Goal: Task Accomplishment & Management: Manage account settings

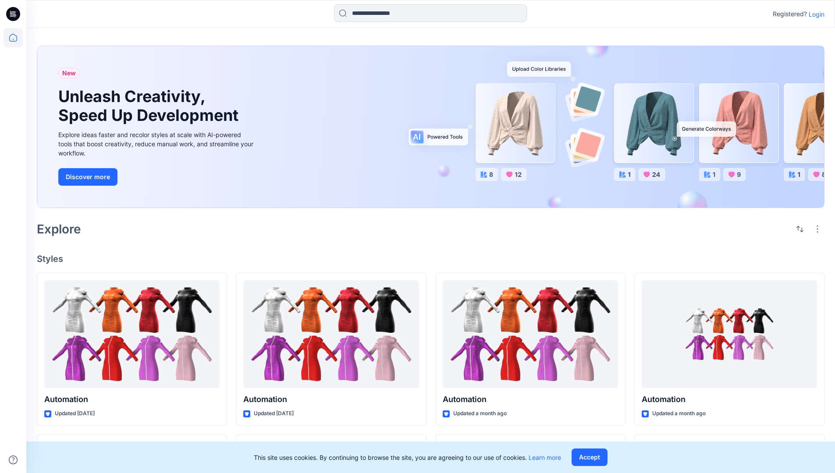
click at [814, 14] on p "Login" at bounding box center [816, 14] width 16 height 9
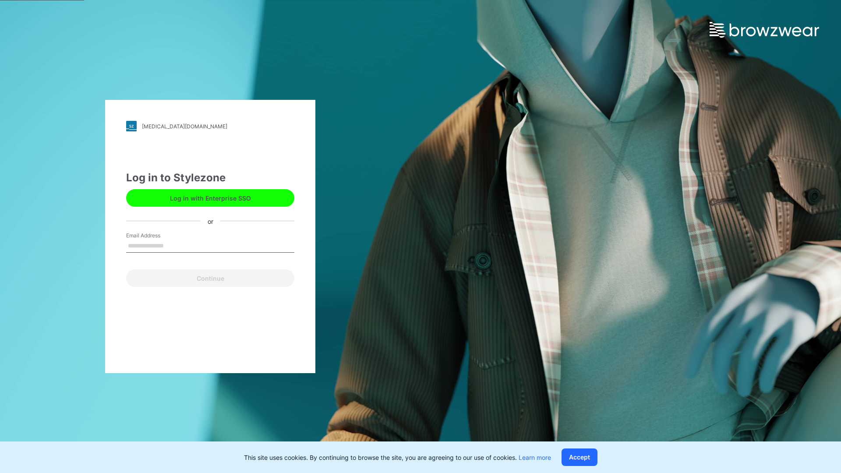
click at [173, 245] on input "Email Address" at bounding box center [210, 246] width 168 height 13
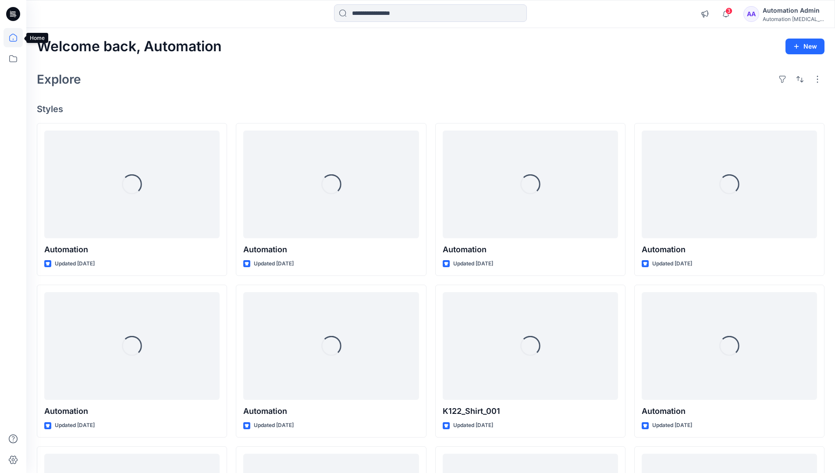
click at [17, 38] on icon at bounding box center [13, 38] width 8 height 8
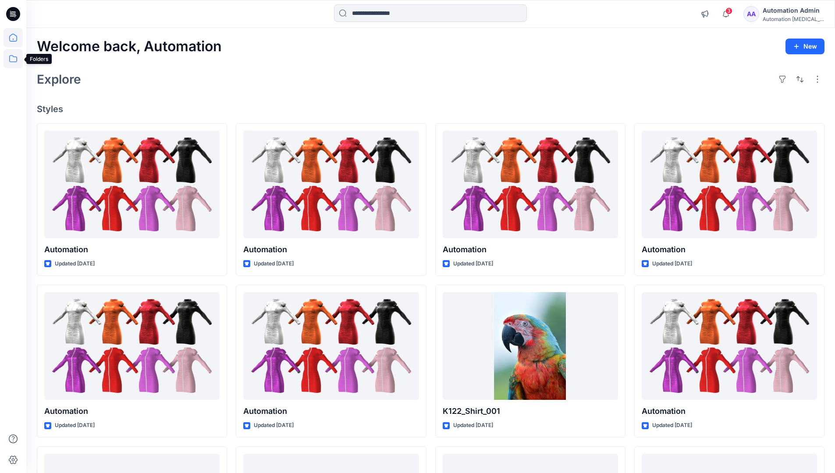
click at [16, 61] on icon at bounding box center [13, 58] width 19 height 19
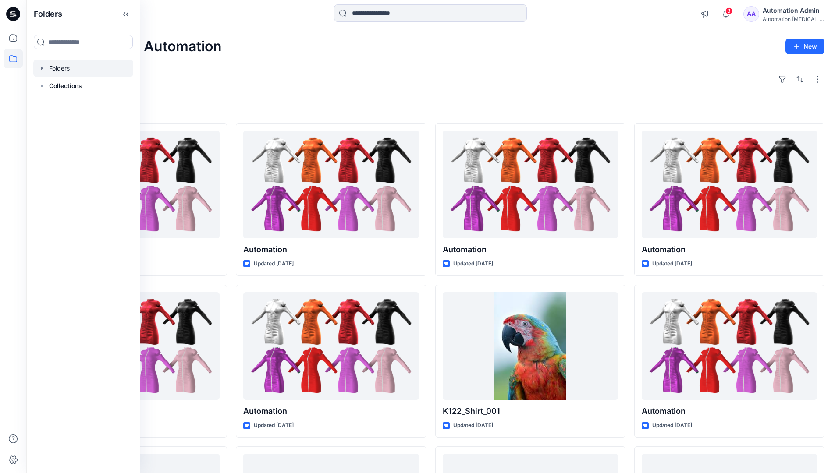
click at [57, 68] on div at bounding box center [83, 69] width 100 height 18
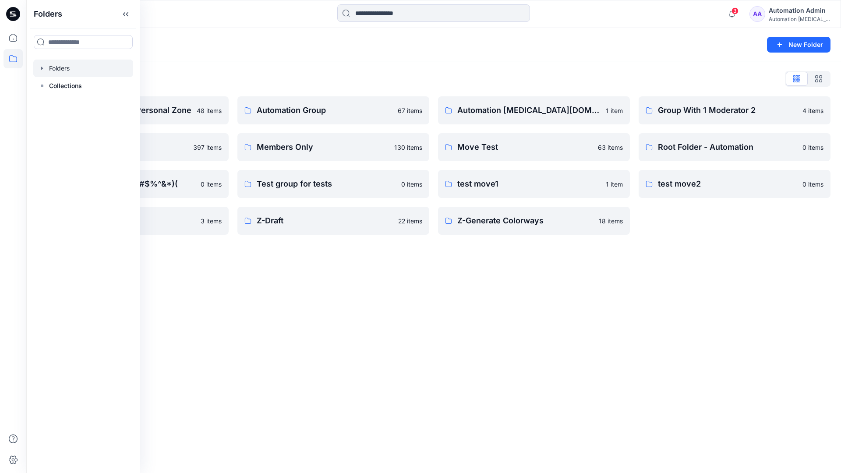
click at [467, 306] on div "Folders New Folder Folders List Automation Admin's Personal Zone 48 items membe…" at bounding box center [433, 250] width 815 height 445
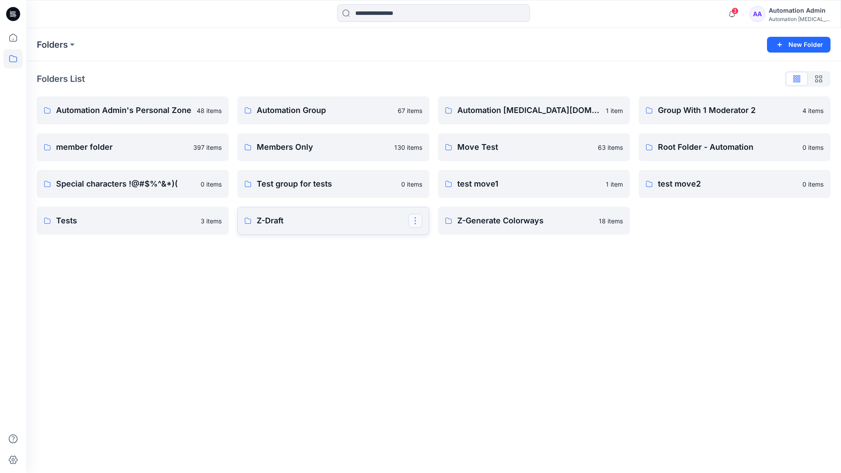
click at [416, 223] on button "button" at bounding box center [415, 221] width 14 height 14
click at [431, 241] on p "Edit" at bounding box center [431, 241] width 11 height 9
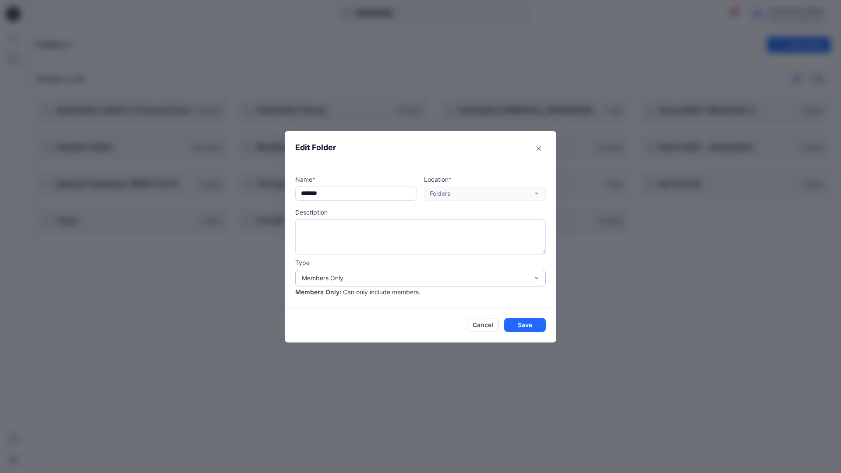
click at [407, 281] on div "Members Only" at bounding box center [415, 277] width 227 height 9
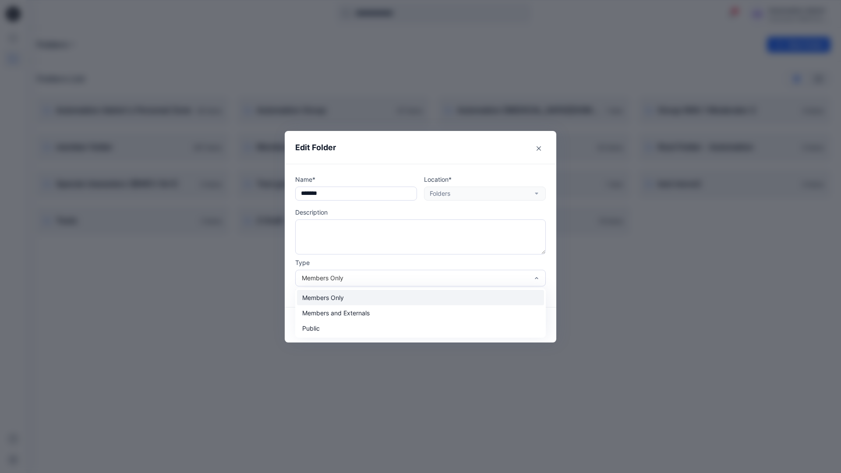
click at [382, 302] on div "Members Only" at bounding box center [420, 297] width 247 height 15
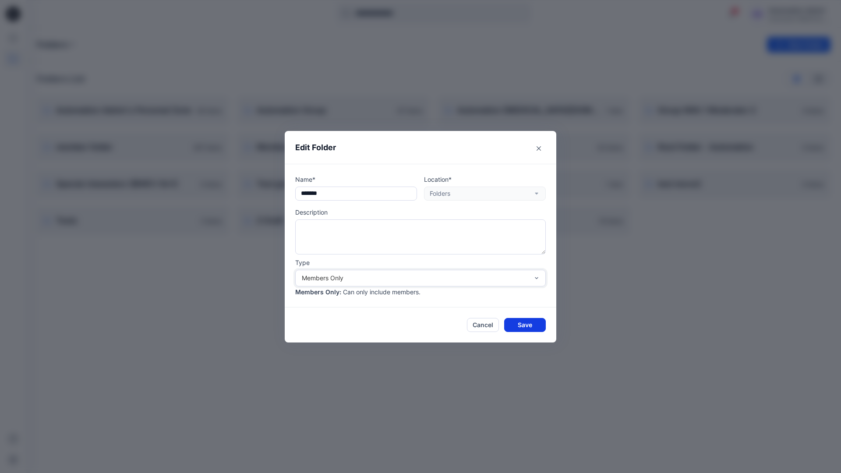
click at [525, 324] on button "Save" at bounding box center [525, 325] width 42 height 14
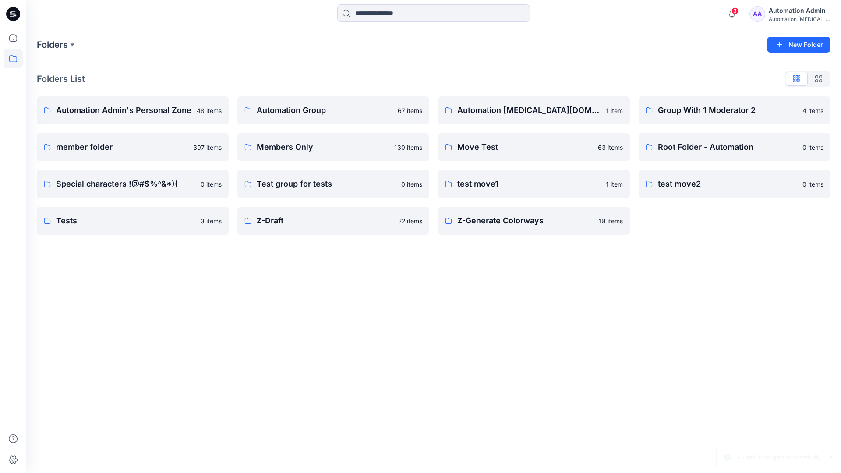
click at [789, 14] on div "Automation Admin" at bounding box center [799, 10] width 61 height 11
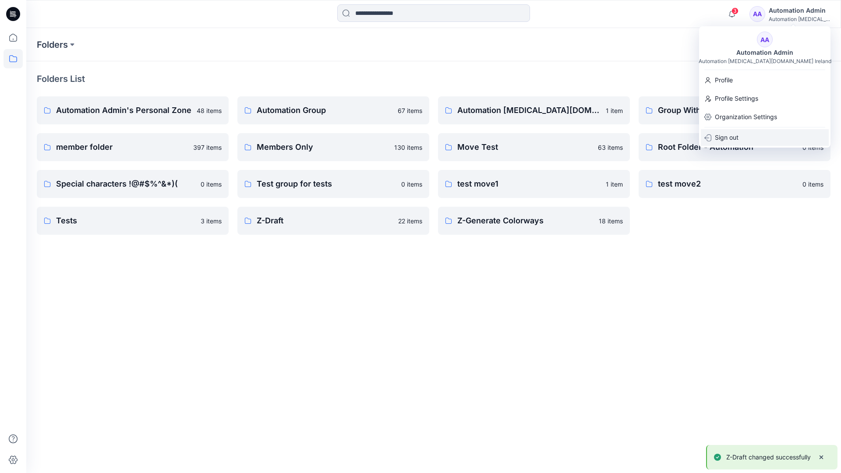
click at [738, 136] on p "Sign out" at bounding box center [727, 137] width 24 height 17
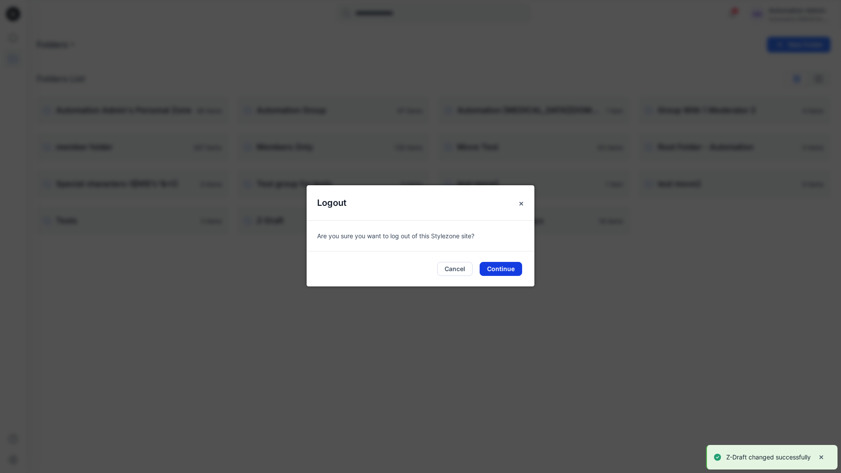
click at [505, 266] on button "Continue" at bounding box center [501, 269] width 43 height 14
